Goal: Task Accomplishment & Management: Complete application form

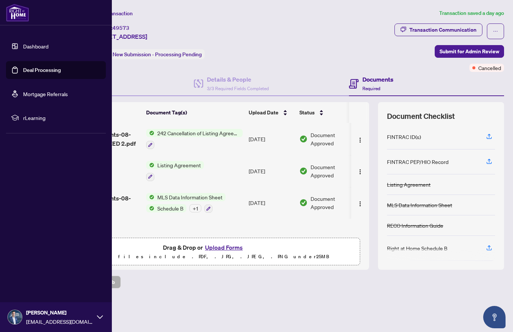
scroll to position [0, 0]
click at [40, 68] on link "Deal Processing" at bounding box center [42, 70] width 38 height 7
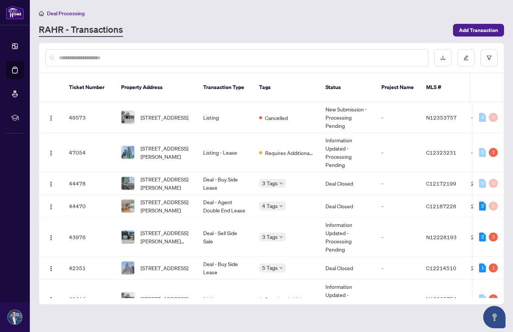
click at [119, 58] on input "text" at bounding box center [240, 58] width 363 height 8
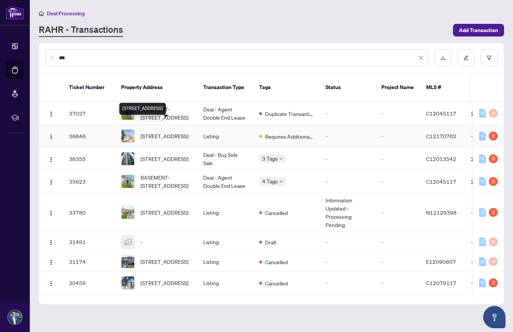
type input "**"
click at [151, 132] on span "[STREET_ADDRESS]" at bounding box center [165, 136] width 48 height 8
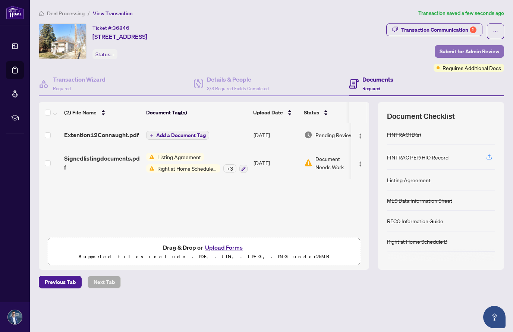
click at [457, 50] on span "Submit for Admin Review" at bounding box center [469, 51] width 60 height 12
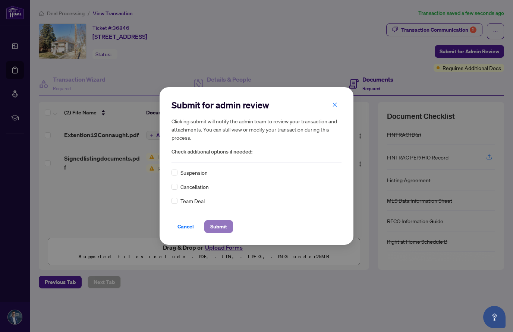
click at [220, 225] on span "Submit" at bounding box center [218, 227] width 17 height 12
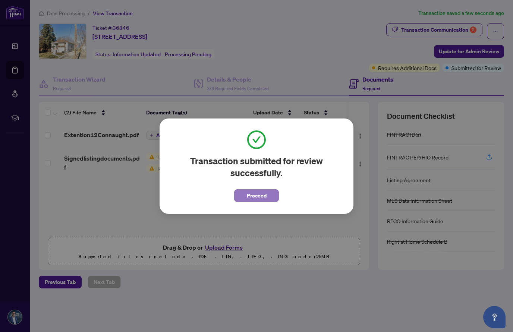
click at [257, 199] on span "Proceed" at bounding box center [257, 196] width 20 height 12
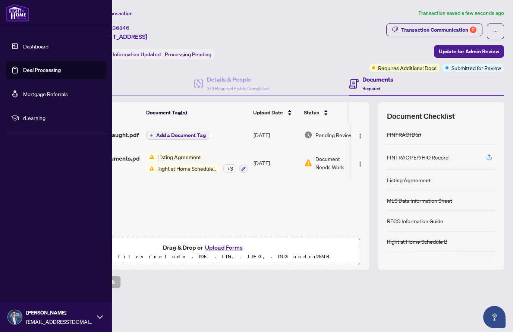
click at [40, 48] on link "Dashboard" at bounding box center [35, 46] width 25 height 7
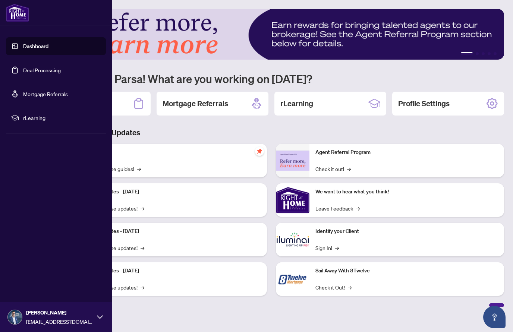
click at [37, 69] on link "Deal Processing" at bounding box center [42, 70] width 38 height 7
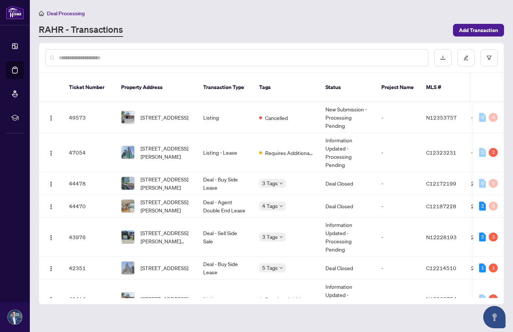
click at [118, 60] on input "text" at bounding box center [240, 58] width 363 height 8
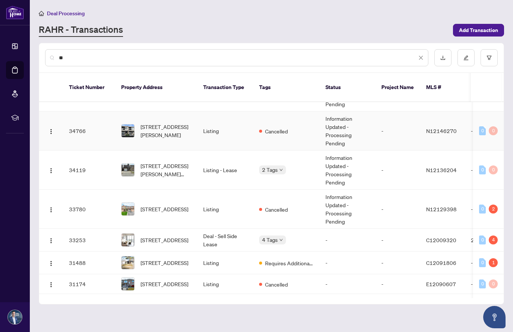
scroll to position [107, 0]
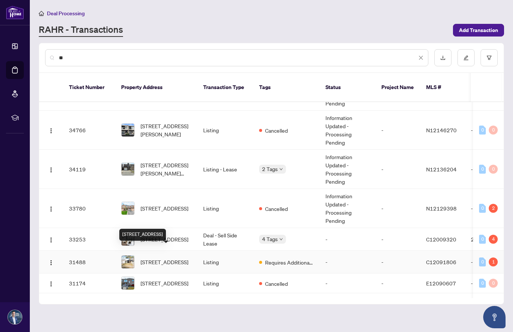
type input "**"
click at [157, 258] on span "[STREET_ADDRESS]" at bounding box center [165, 262] width 48 height 8
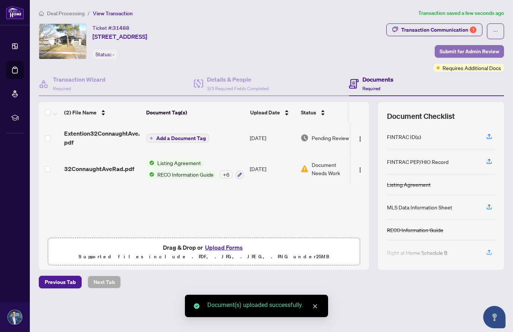
click at [446, 50] on span "Submit for Admin Review" at bounding box center [469, 51] width 60 height 12
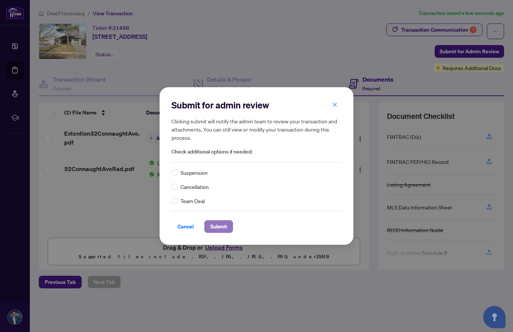
click at [225, 230] on span "Submit" at bounding box center [218, 227] width 17 height 12
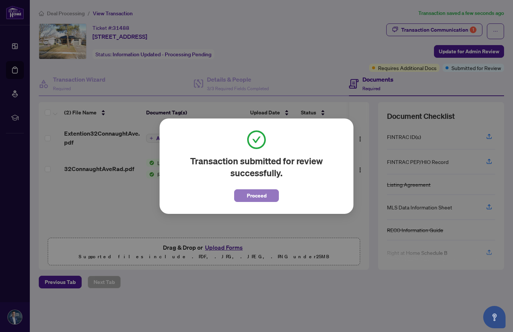
click at [247, 193] on span "Proceed" at bounding box center [257, 196] width 20 height 12
